Goal: Task Accomplishment & Management: Use online tool/utility

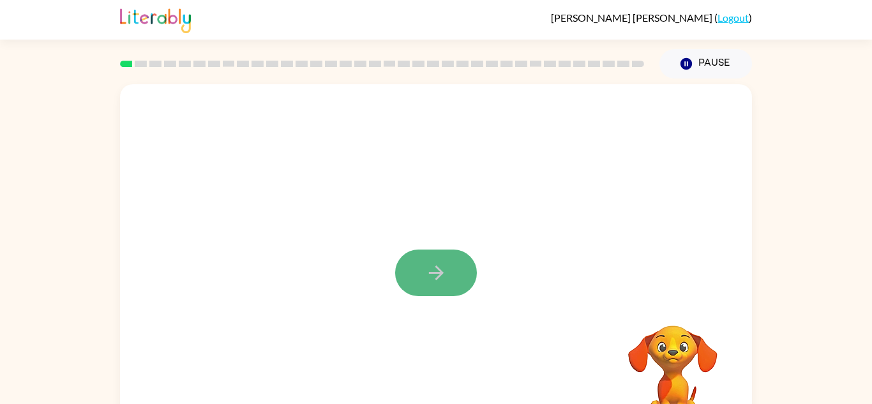
click at [439, 287] on button "button" at bounding box center [436, 273] width 82 height 47
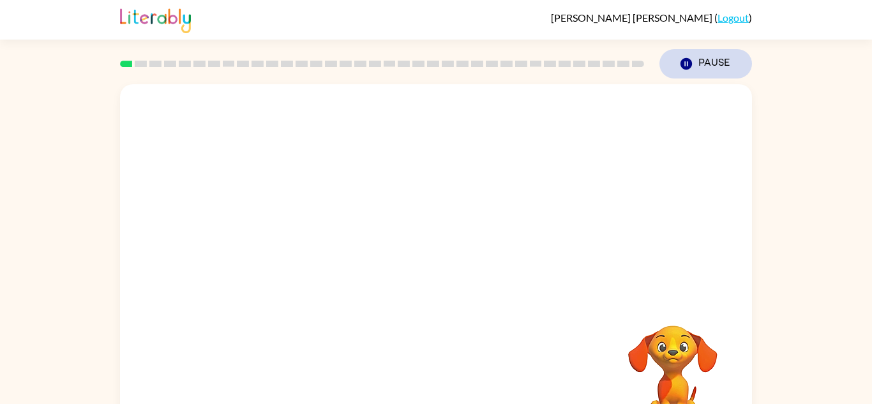
click at [704, 59] on button "Pause Pause" at bounding box center [706, 63] width 93 height 29
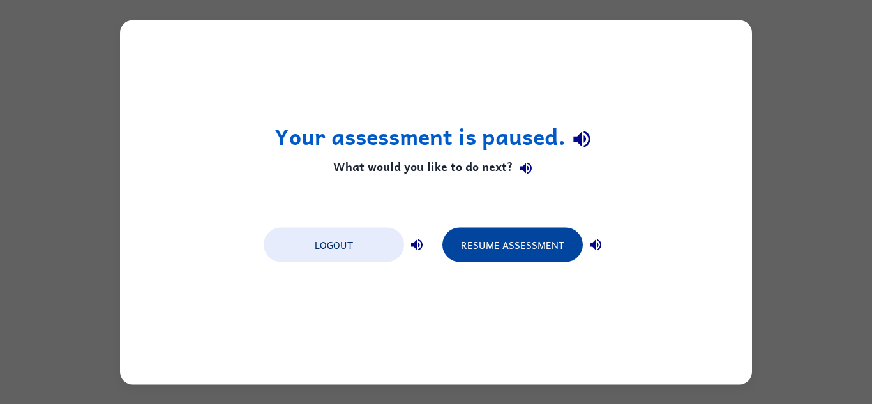
click at [519, 241] on button "Resume Assessment" at bounding box center [512, 244] width 140 height 34
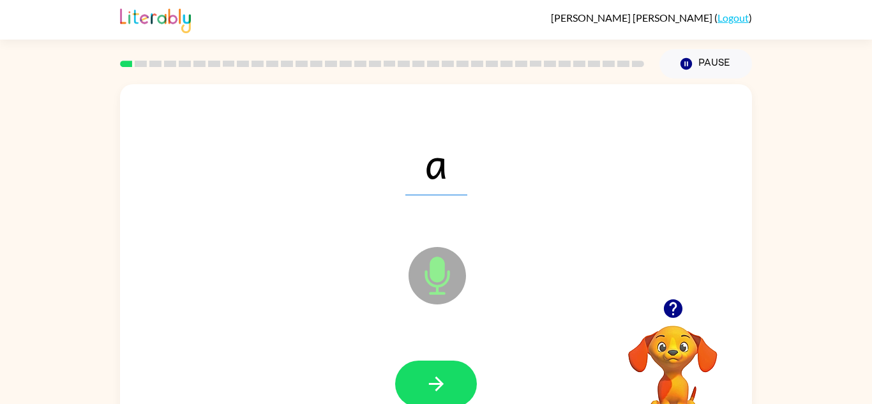
click at [518, 248] on icon "Microphone The Microphone is here when it is your turn to talk" at bounding box center [501, 292] width 192 height 96
click at [464, 382] on button "button" at bounding box center [436, 384] width 82 height 47
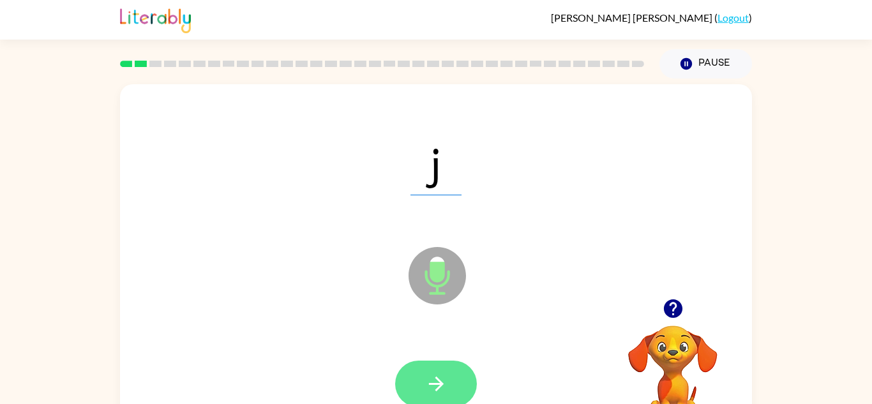
click at [459, 382] on button "button" at bounding box center [436, 384] width 82 height 47
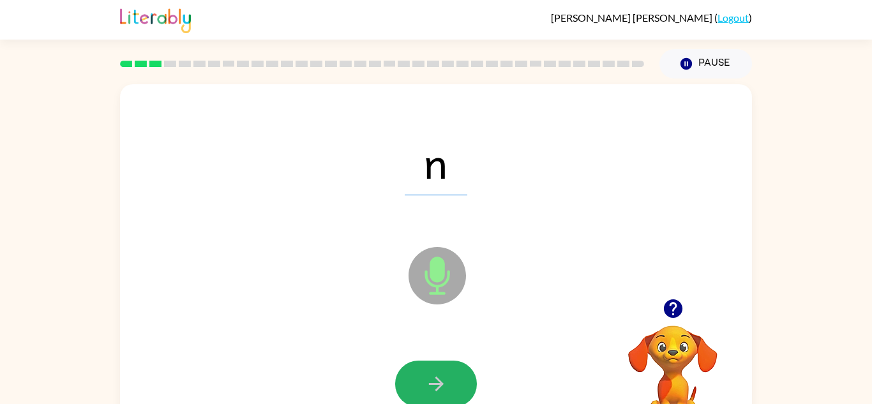
click at [459, 382] on button "button" at bounding box center [436, 384] width 82 height 47
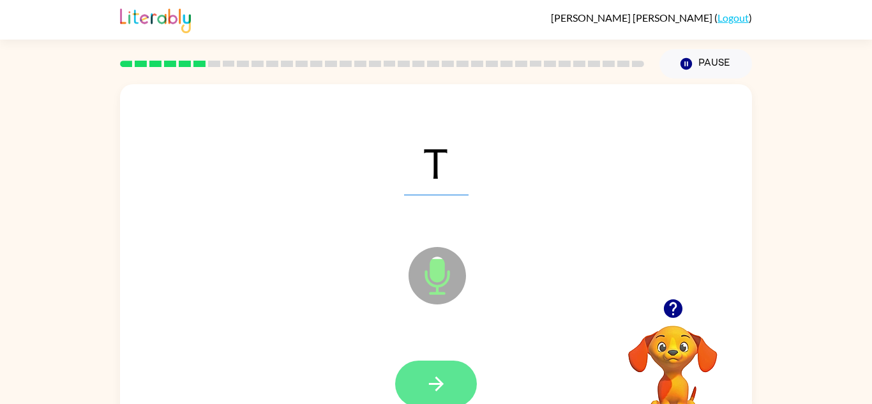
click at [459, 382] on button "button" at bounding box center [436, 384] width 82 height 47
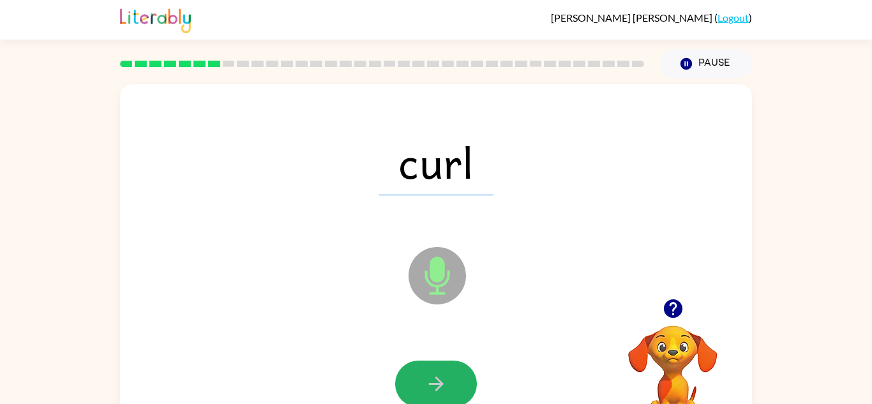
click at [459, 382] on button "button" at bounding box center [436, 384] width 82 height 47
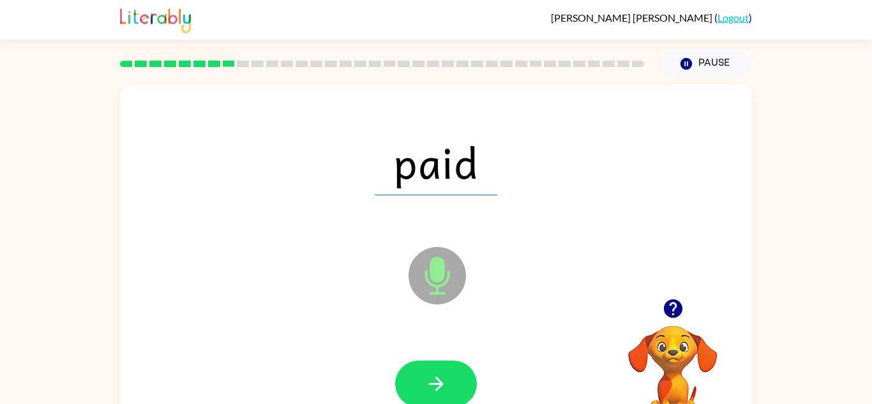
click at [459, 382] on button "button" at bounding box center [436, 384] width 82 height 47
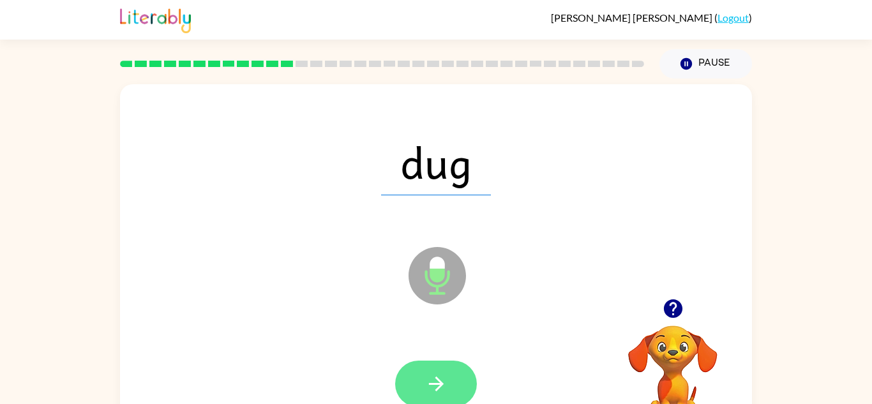
click at [459, 382] on button "button" at bounding box center [436, 384] width 82 height 47
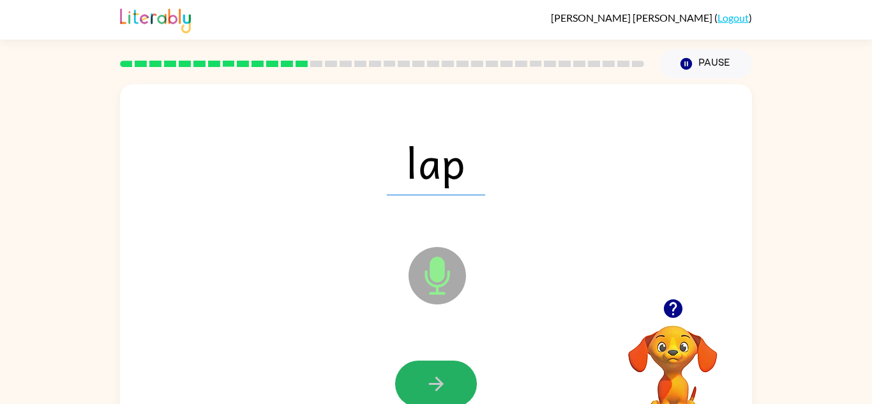
click at [459, 382] on button "button" at bounding box center [436, 384] width 82 height 47
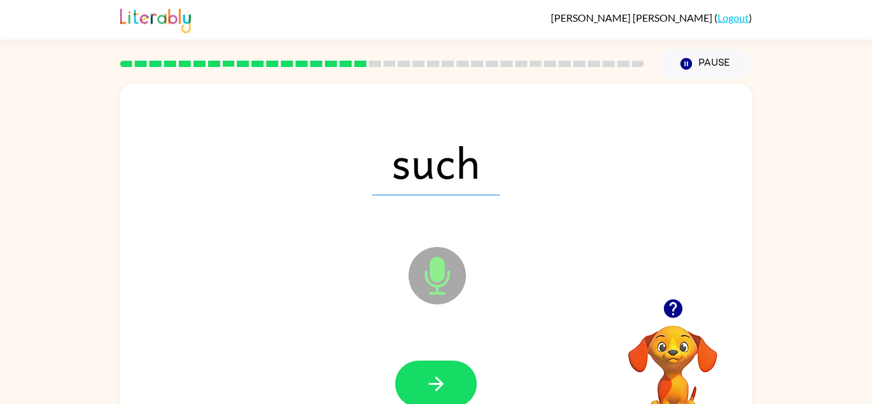
click at [459, 382] on button "button" at bounding box center [436, 384] width 82 height 47
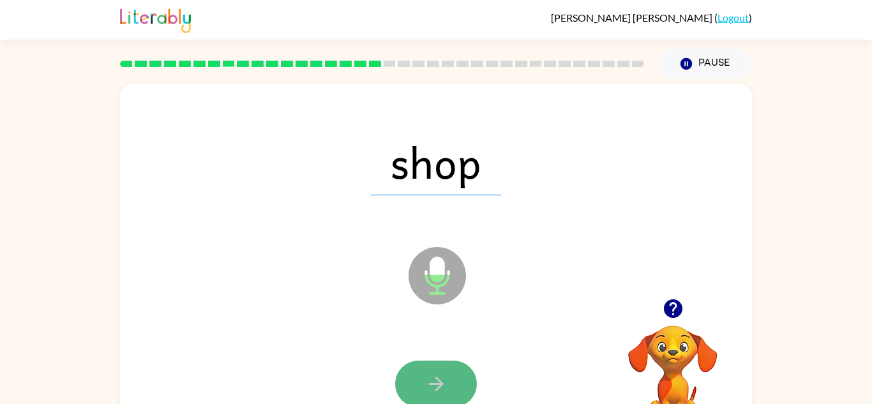
click at [460, 382] on button "button" at bounding box center [436, 384] width 82 height 47
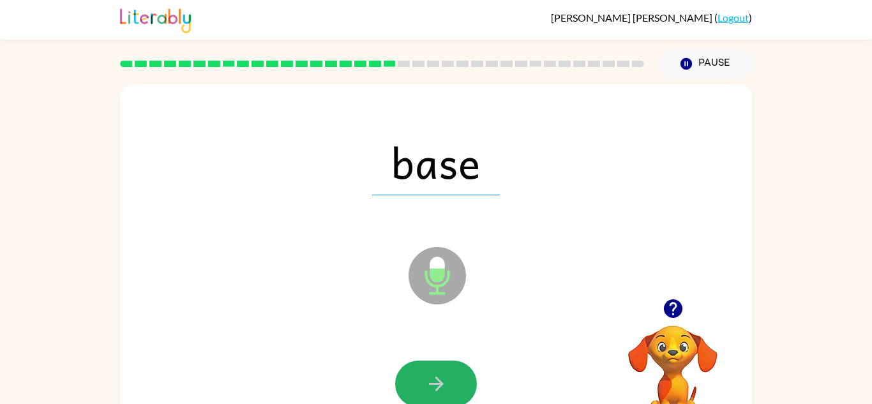
click at [460, 382] on button "button" at bounding box center [436, 384] width 82 height 47
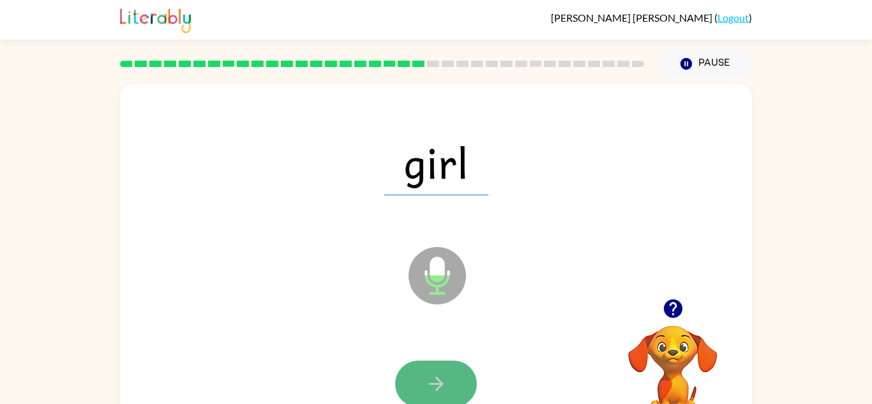
click at [460, 383] on button "button" at bounding box center [436, 384] width 82 height 47
click at [460, 385] on button "button" at bounding box center [436, 384] width 82 height 47
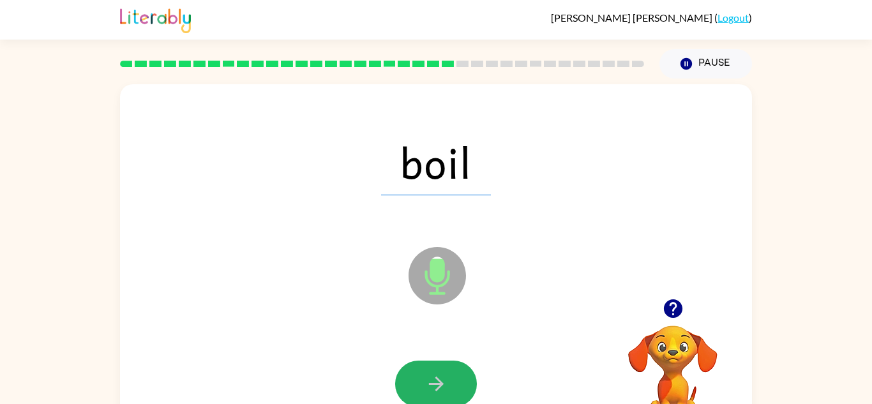
click at [460, 385] on button "button" at bounding box center [436, 384] width 82 height 47
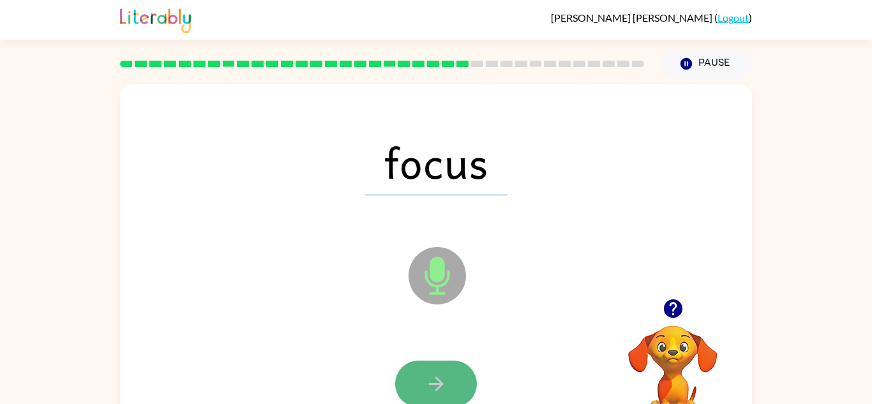
click at [460, 385] on button "button" at bounding box center [436, 384] width 82 height 47
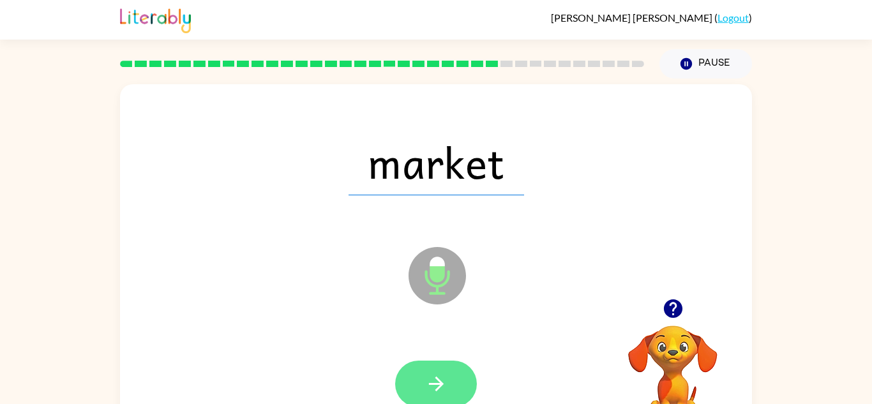
click at [459, 386] on button "button" at bounding box center [436, 384] width 82 height 47
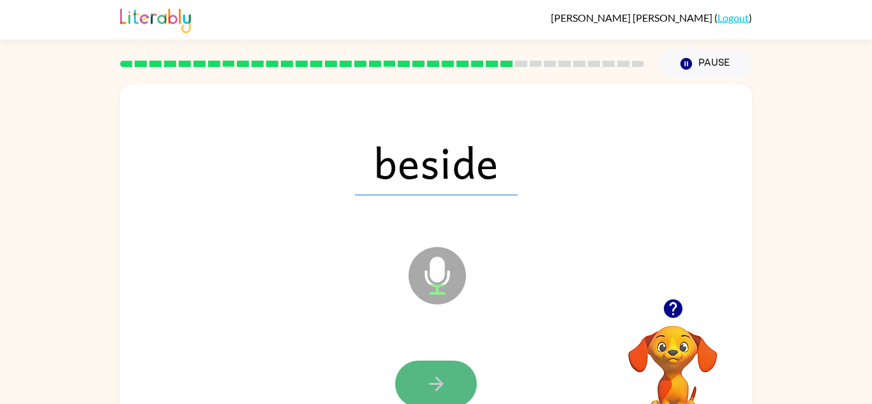
click at [458, 386] on button "button" at bounding box center [436, 384] width 82 height 47
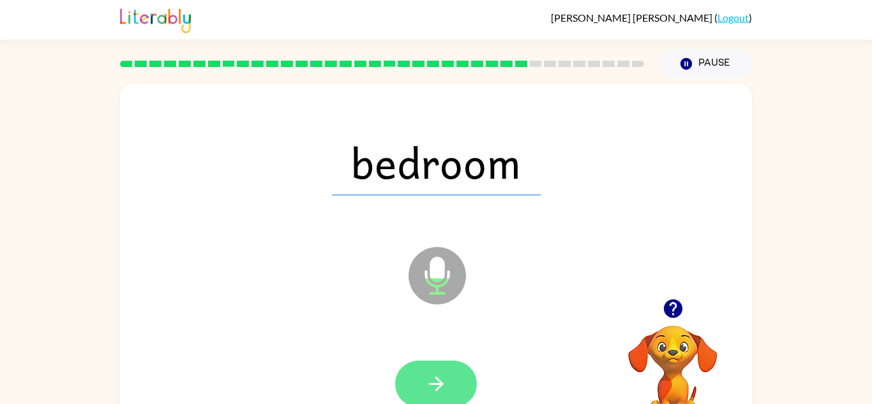
click at [458, 387] on button "button" at bounding box center [436, 384] width 82 height 47
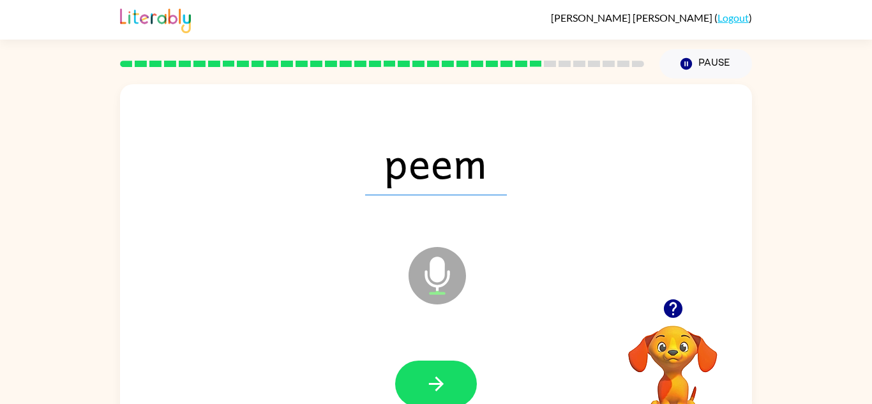
click at [458, 387] on button "button" at bounding box center [436, 384] width 82 height 47
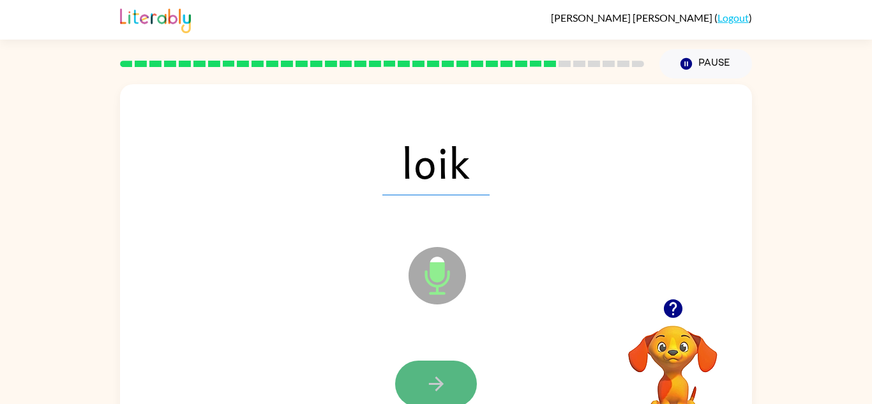
click at [458, 387] on button "button" at bounding box center [436, 384] width 82 height 47
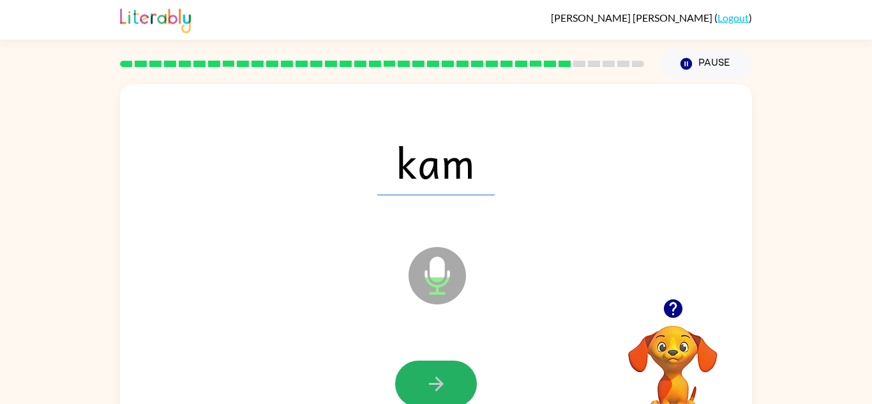
click at [458, 387] on button "button" at bounding box center [436, 384] width 82 height 47
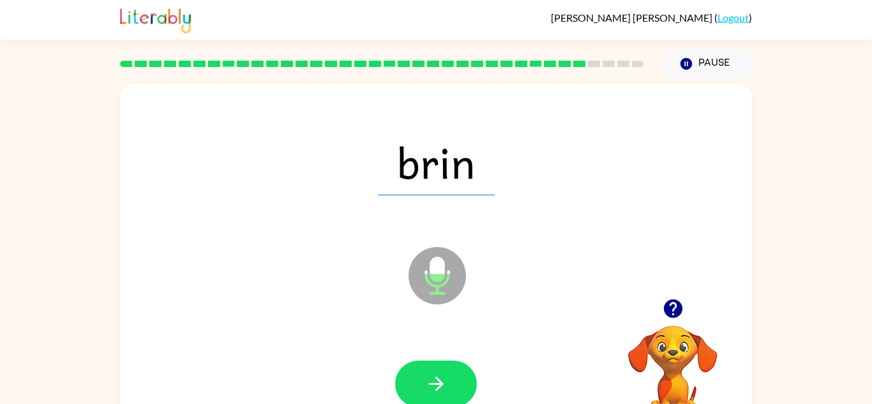
click at [458, 387] on button "button" at bounding box center [436, 384] width 82 height 47
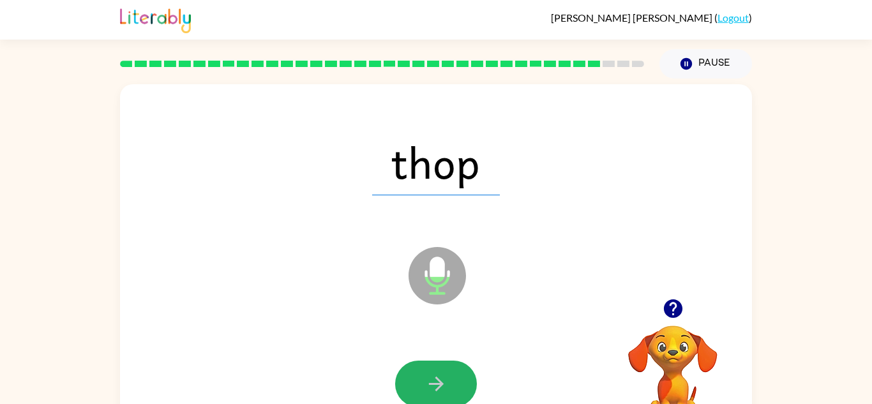
click at [458, 387] on button "button" at bounding box center [436, 384] width 82 height 47
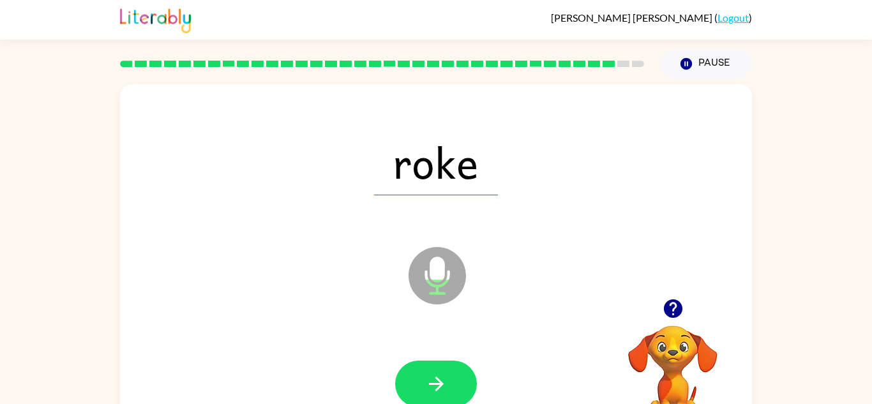
click at [458, 387] on button "button" at bounding box center [436, 384] width 82 height 47
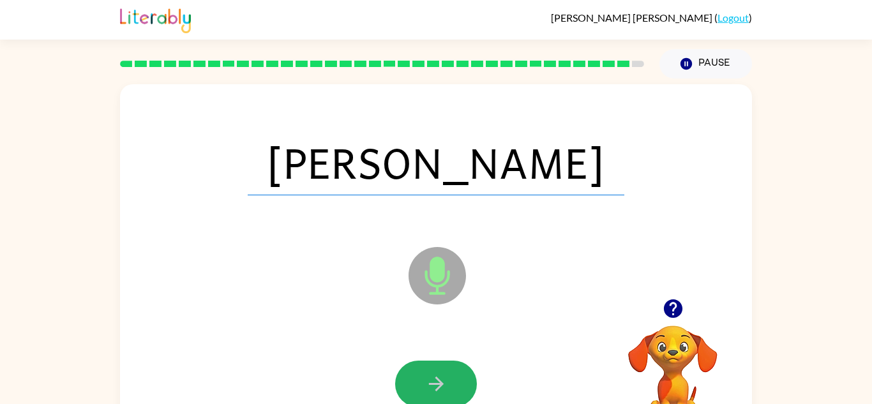
click at [458, 387] on button "button" at bounding box center [436, 384] width 82 height 47
